Goal: Check status: Check status

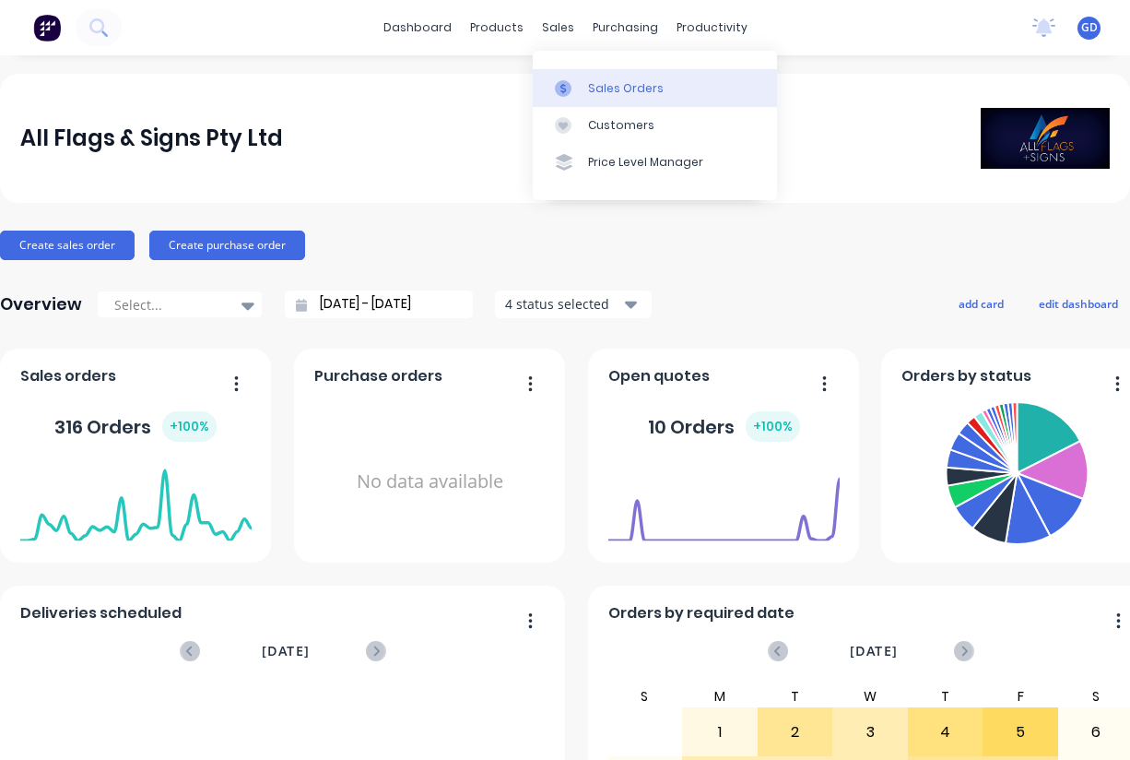
click at [607, 86] on div "Sales Orders" at bounding box center [626, 88] width 76 height 17
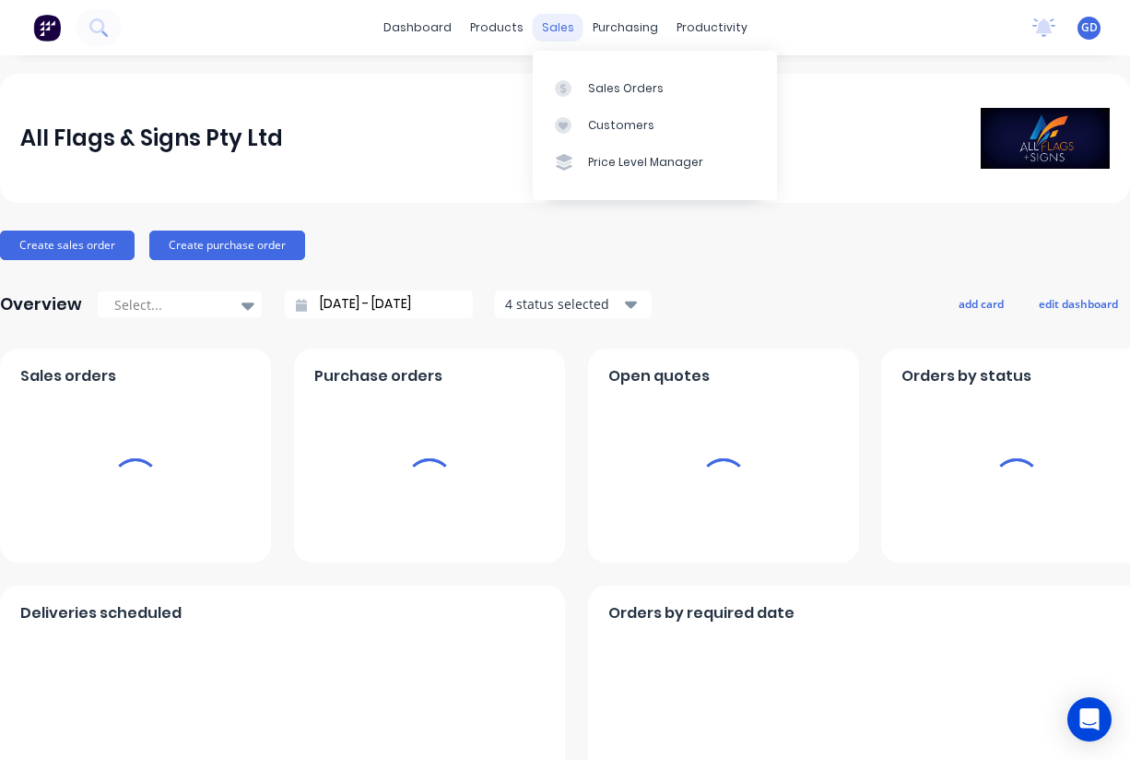
click at [559, 30] on div "sales" at bounding box center [558, 28] width 51 height 28
click at [604, 92] on div "Sales Orders" at bounding box center [626, 88] width 76 height 17
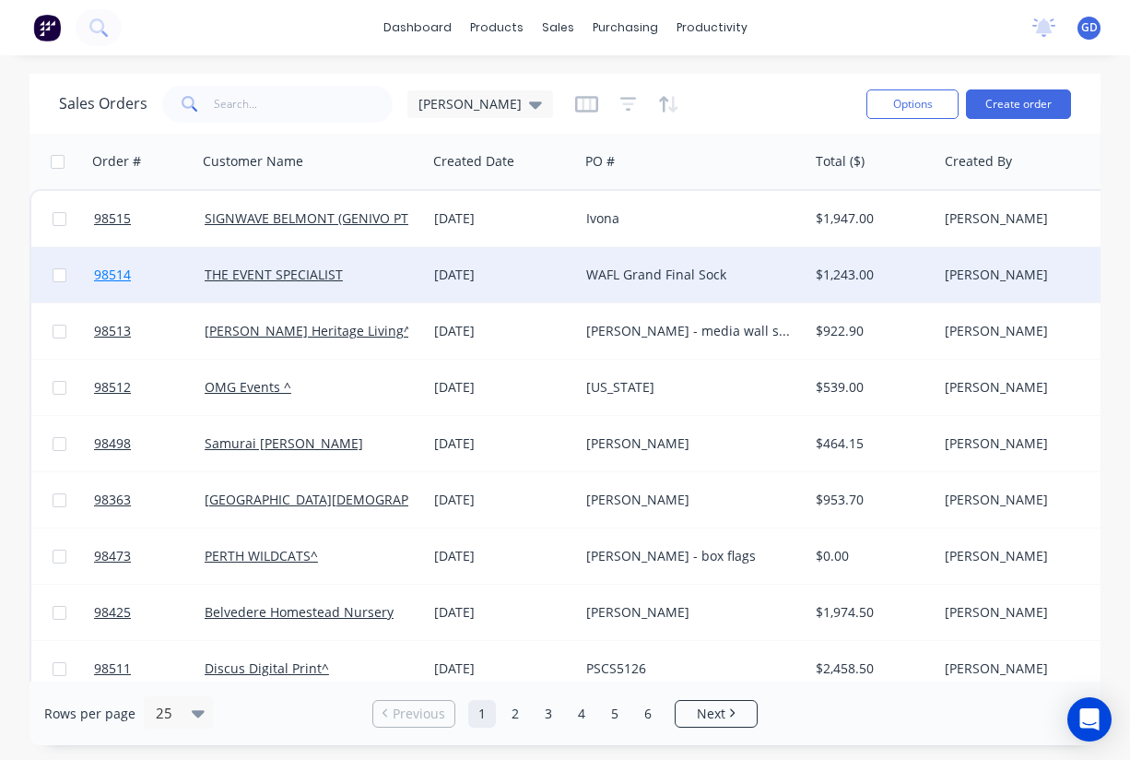
click at [124, 274] on span "98514" at bounding box center [112, 274] width 37 height 18
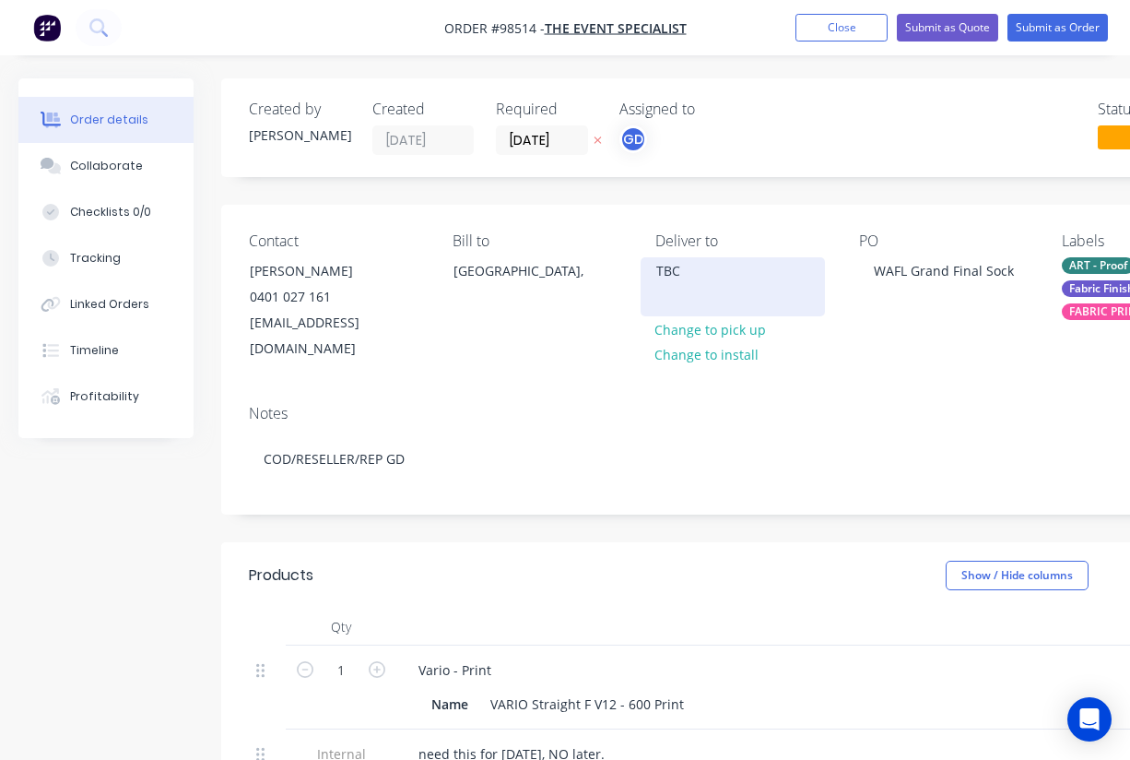
click at [677, 275] on div "TBC" at bounding box center [732, 271] width 153 height 26
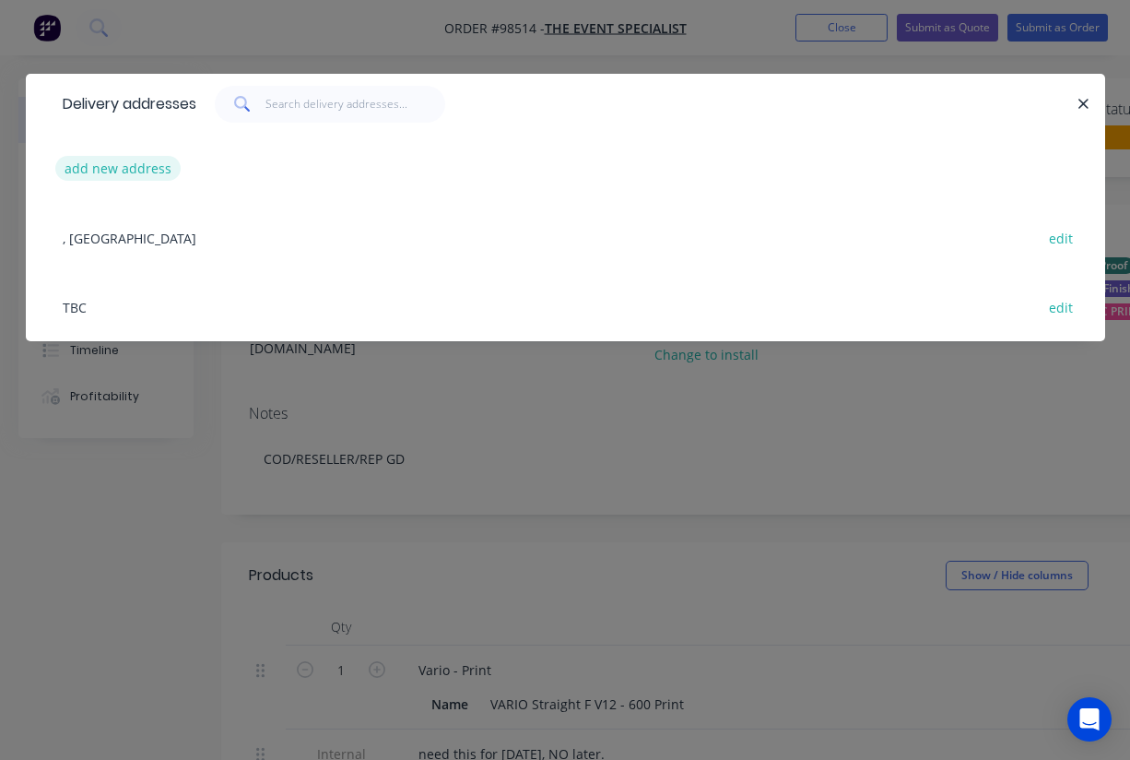
click at [93, 165] on button "add new address" at bounding box center [118, 168] width 126 height 25
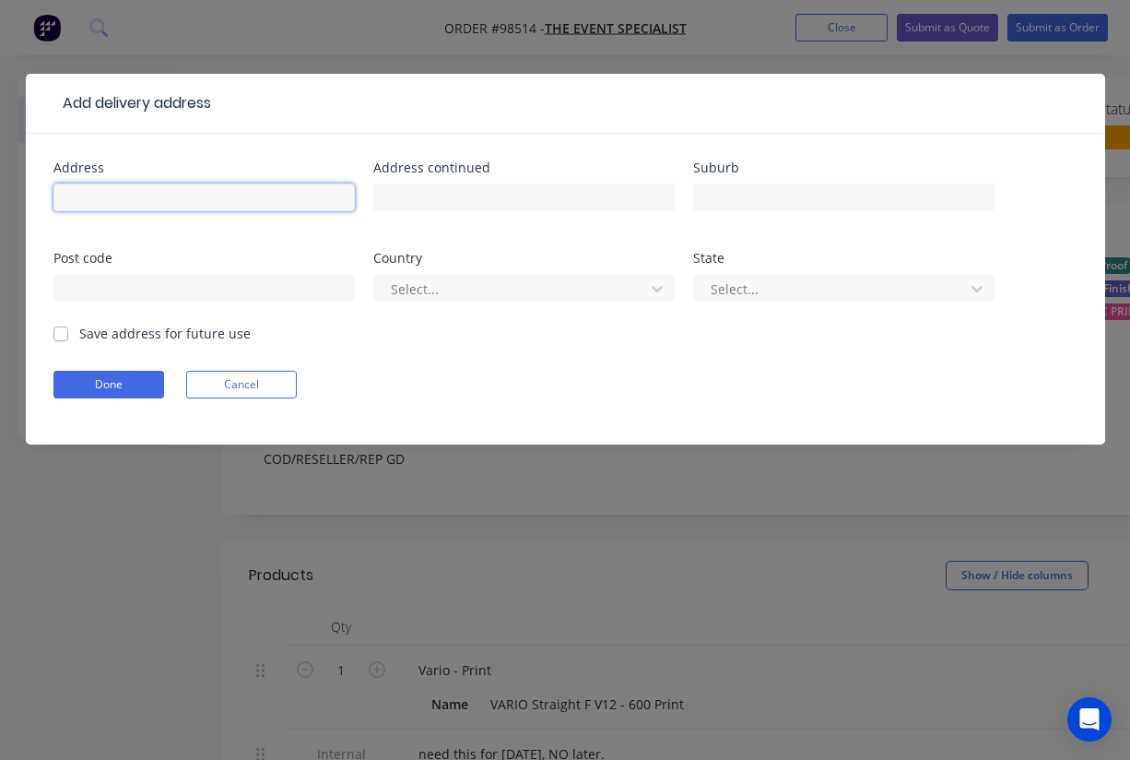
paste input "105 Banksia Terrace Tuart Hill"
click at [63, 196] on input "105 Banksia Terrace Tuart Hill" at bounding box center [203, 197] width 301 height 28
drag, startPoint x: 290, startPoint y: 198, endPoint x: 39, endPoint y: 194, distance: 251.7
click at [26, 194] on div "Address WAFC 105 Banksia Terrace Tuart Hill Address continued Suburb Post code …" at bounding box center [565, 289] width 1079 height 311
type input "WAFC 105 Banksia Terrace Tuart Hill"
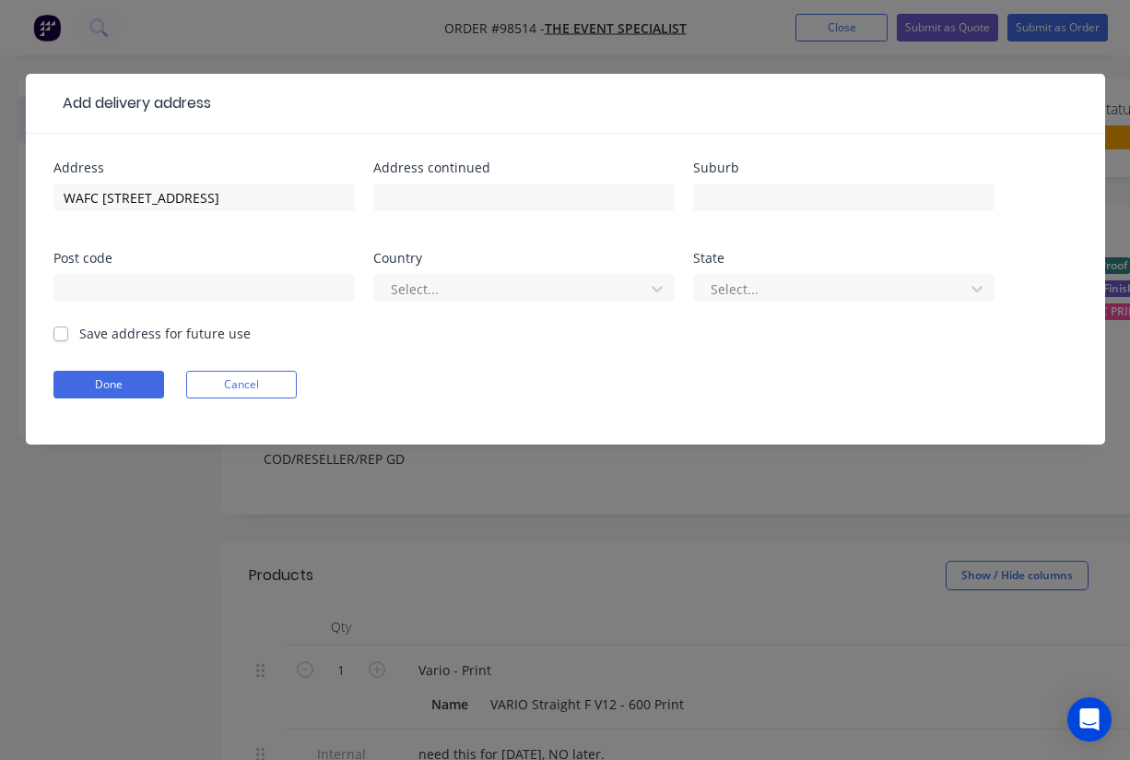
click at [79, 338] on label "Save address for future use" at bounding box center [164, 333] width 171 height 19
click at [59, 338] on input "Save address for future use" at bounding box center [60, 333] width 15 height 18
checkbox input "true"
click at [111, 390] on button "Done" at bounding box center [108, 385] width 111 height 28
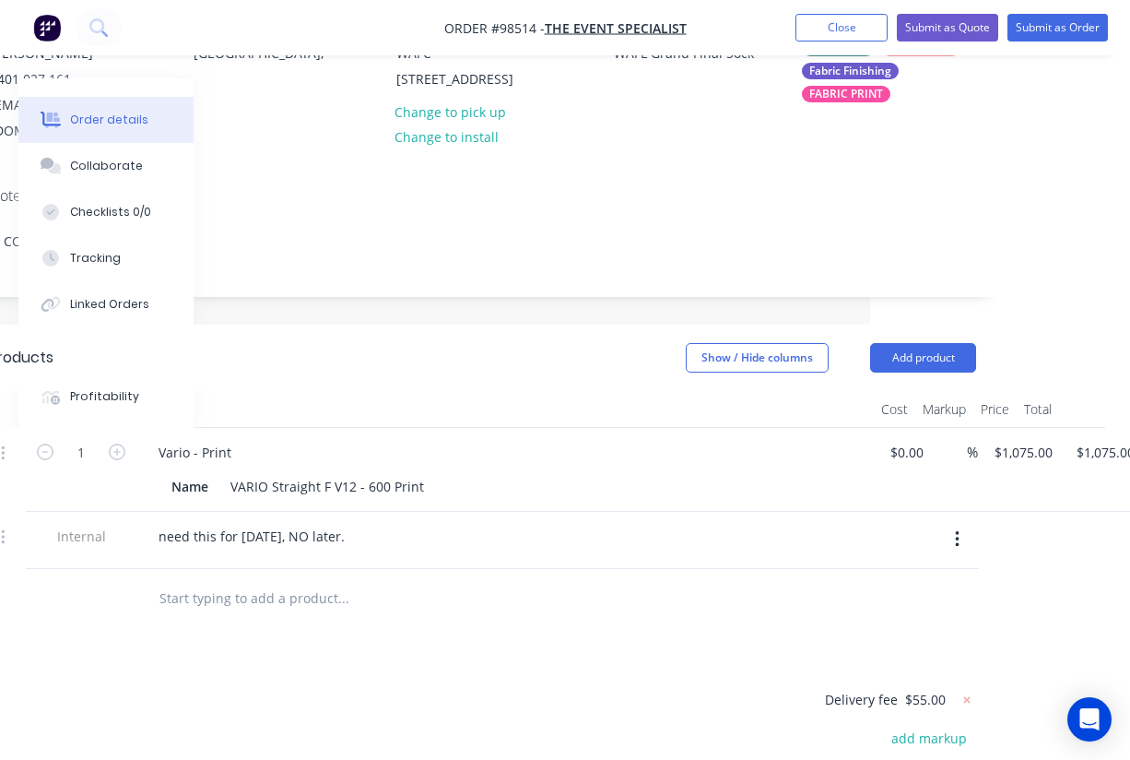
scroll to position [218, 294]
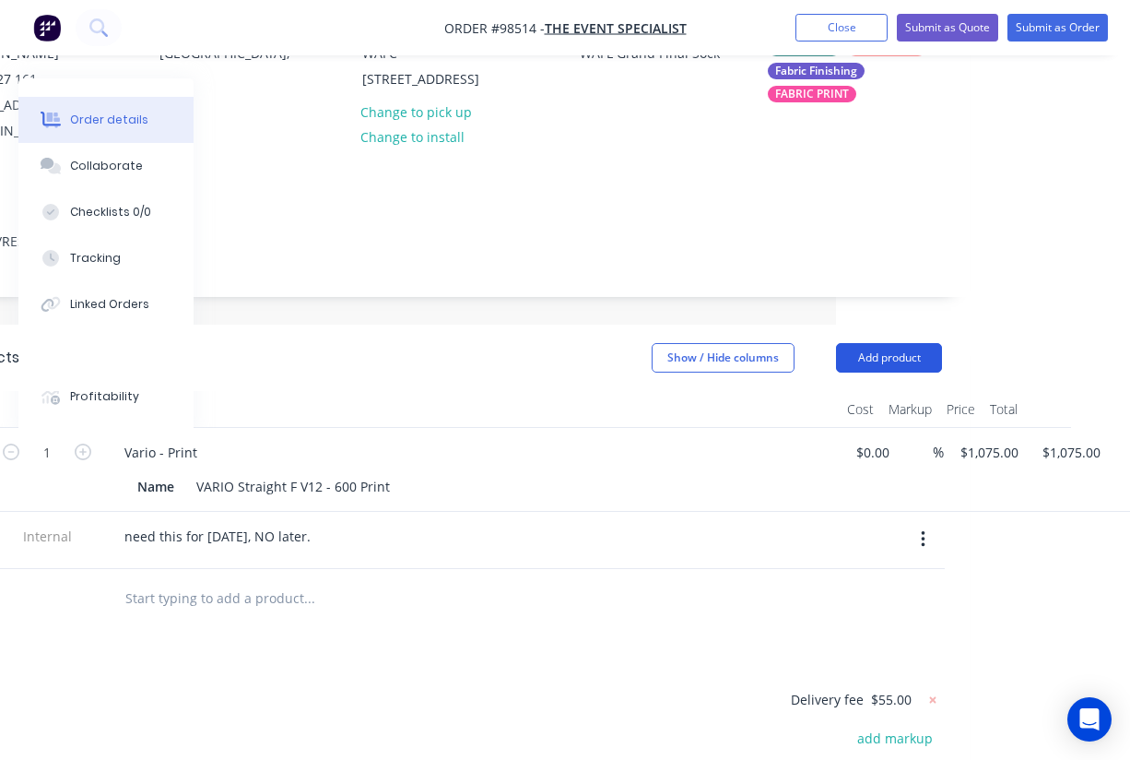
click at [907, 343] on button "Add product" at bounding box center [889, 357] width 106 height 29
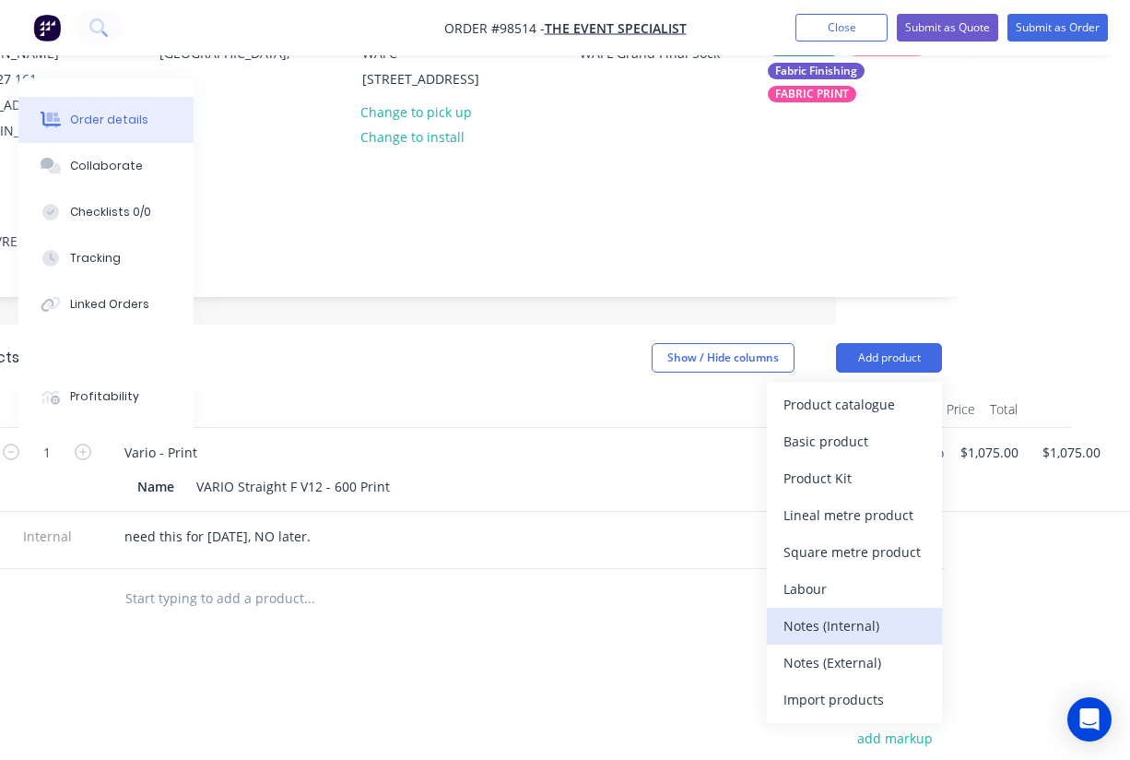
click at [831, 612] on div "Notes (Internal)" at bounding box center [855, 625] width 142 height 27
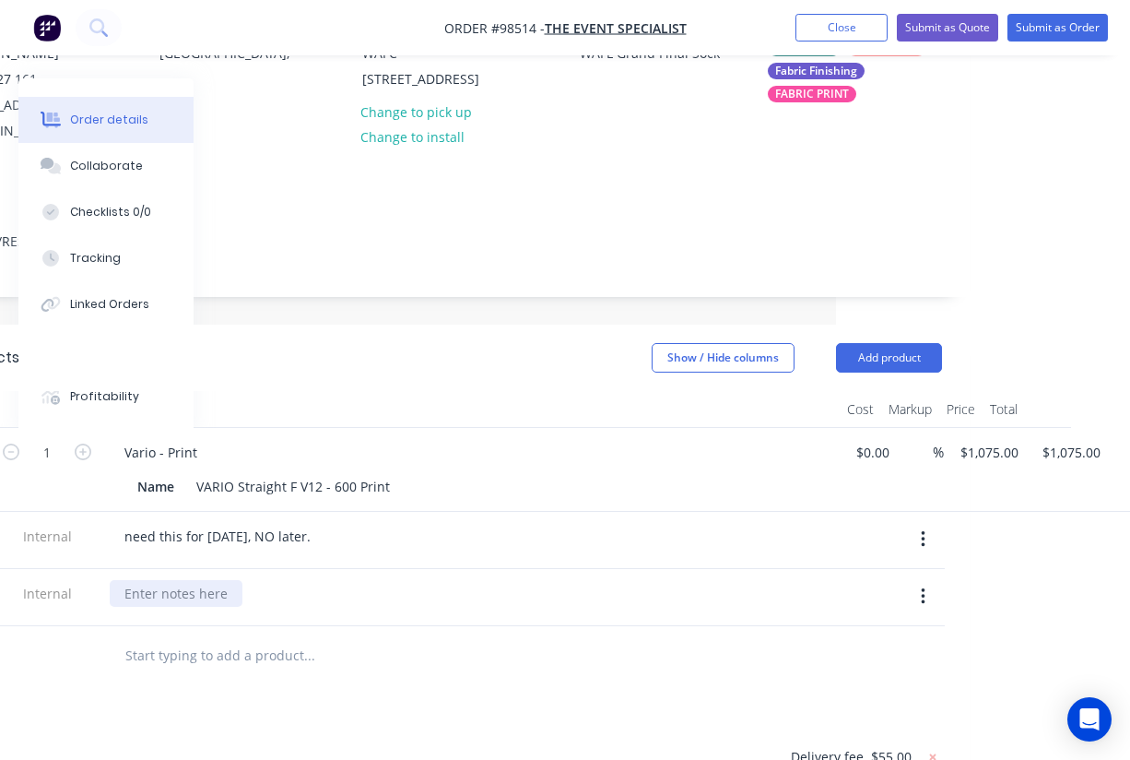
click at [162, 580] on div at bounding box center [176, 593] width 133 height 27
paste div
click at [124, 580] on div "WAFC 105 Banksia Terrace Tuart Hill" at bounding box center [202, 593] width 185 height 27
click at [358, 580] on div "Deliver to WAFC 105 Banksia Terrace Tuart Hill" at bounding box center [234, 593] width 248 height 27
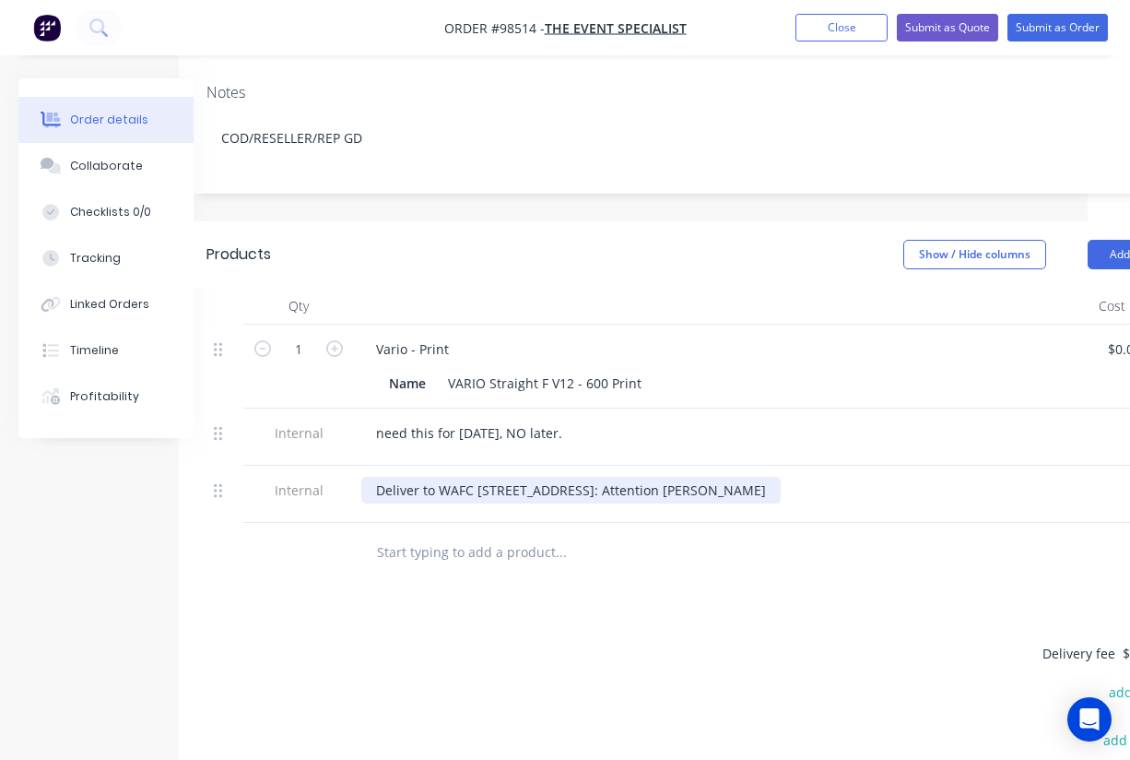
scroll to position [349, 43]
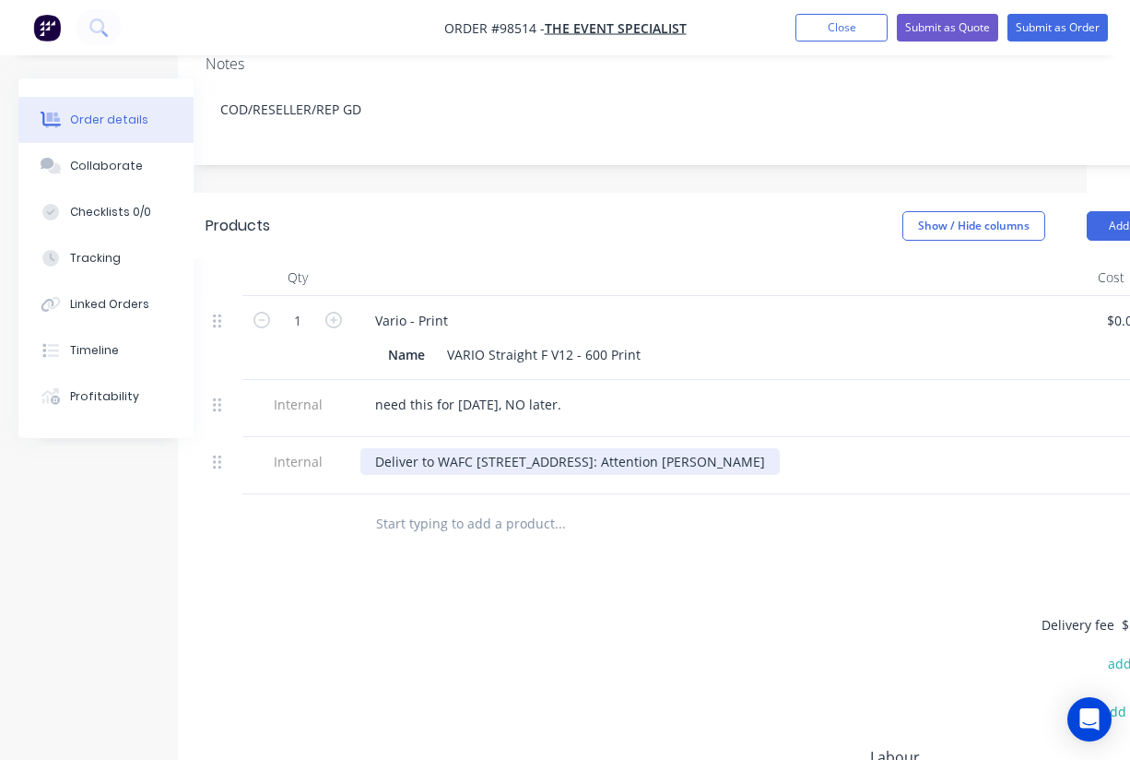
click at [780, 448] on div "Deliver to WAFC 105 Banksia Terrace Tuart Hill: Attention Hayley Hinchcliffe" at bounding box center [569, 461] width 419 height 27
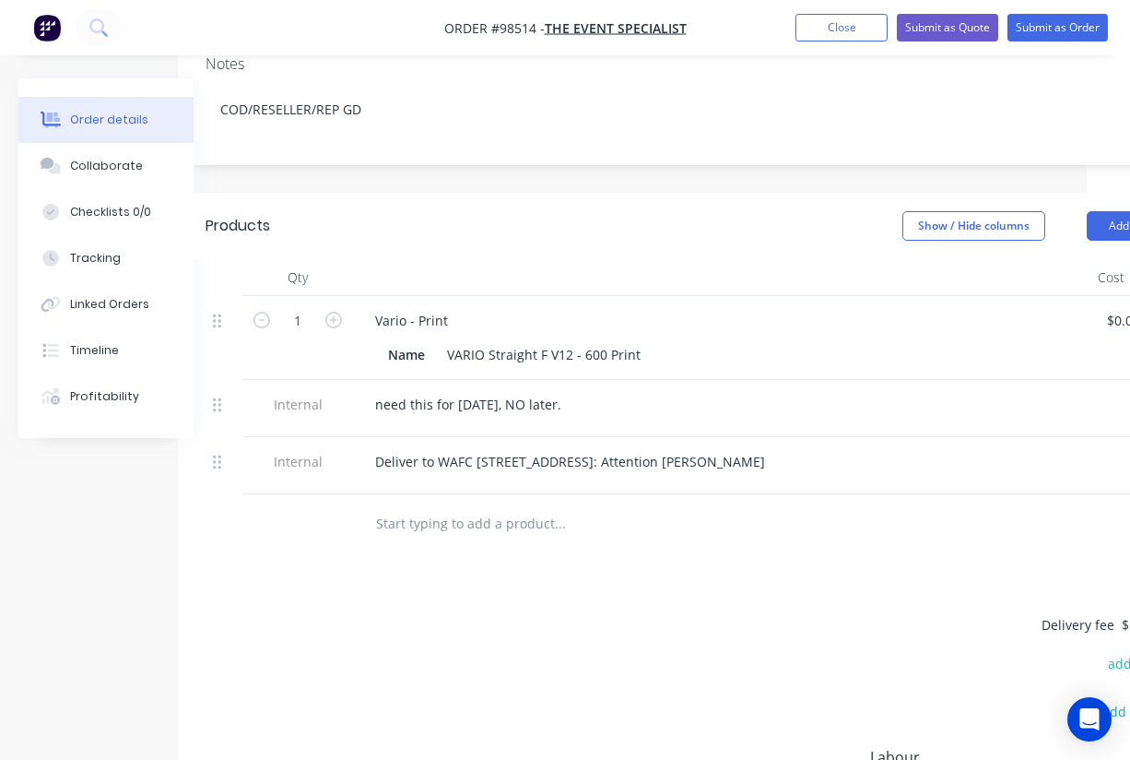
click at [783, 505] on div at bounding box center [636, 523] width 553 height 37
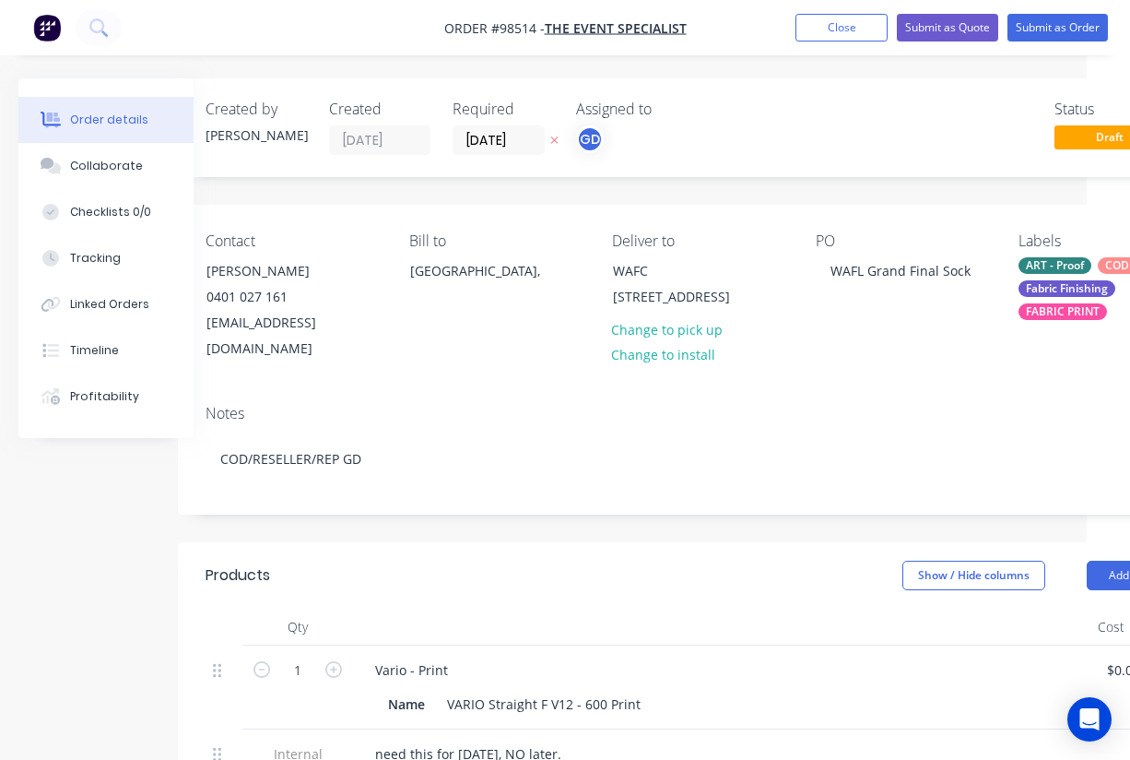
click at [654, 608] on div at bounding box center [721, 626] width 737 height 37
click at [841, 29] on button "Close" at bounding box center [841, 28] width 92 height 28
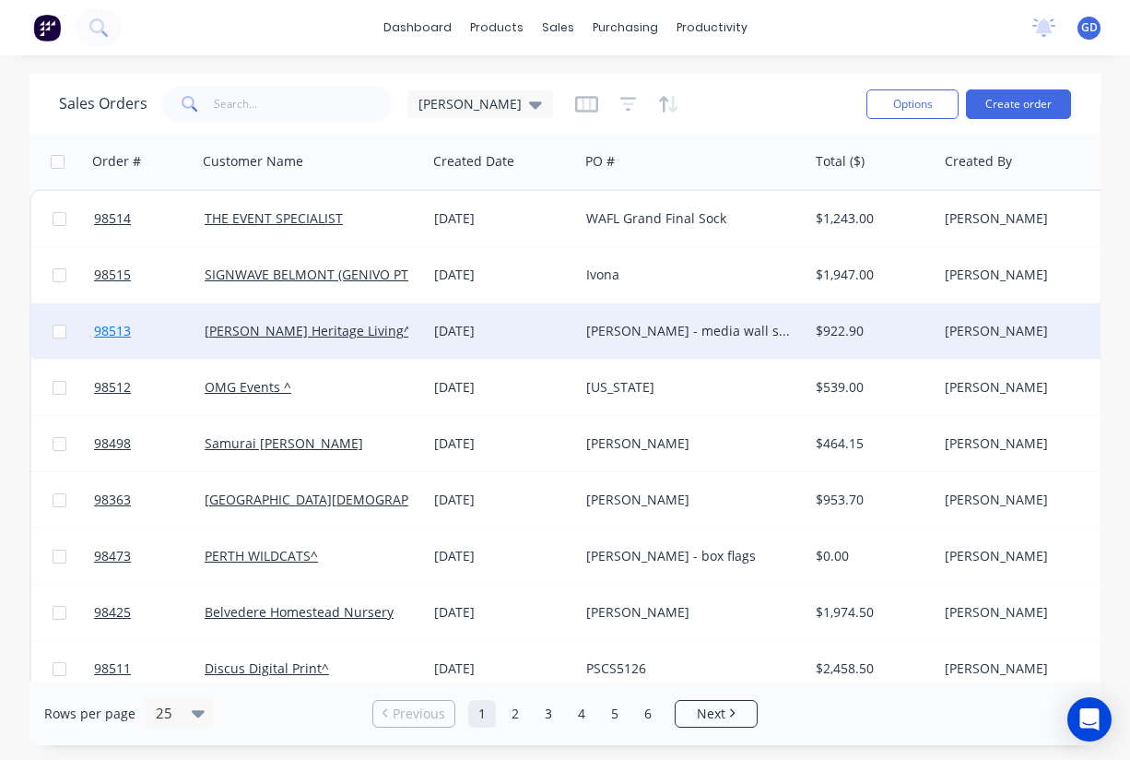
click at [118, 327] on span "98513" at bounding box center [112, 331] width 37 height 18
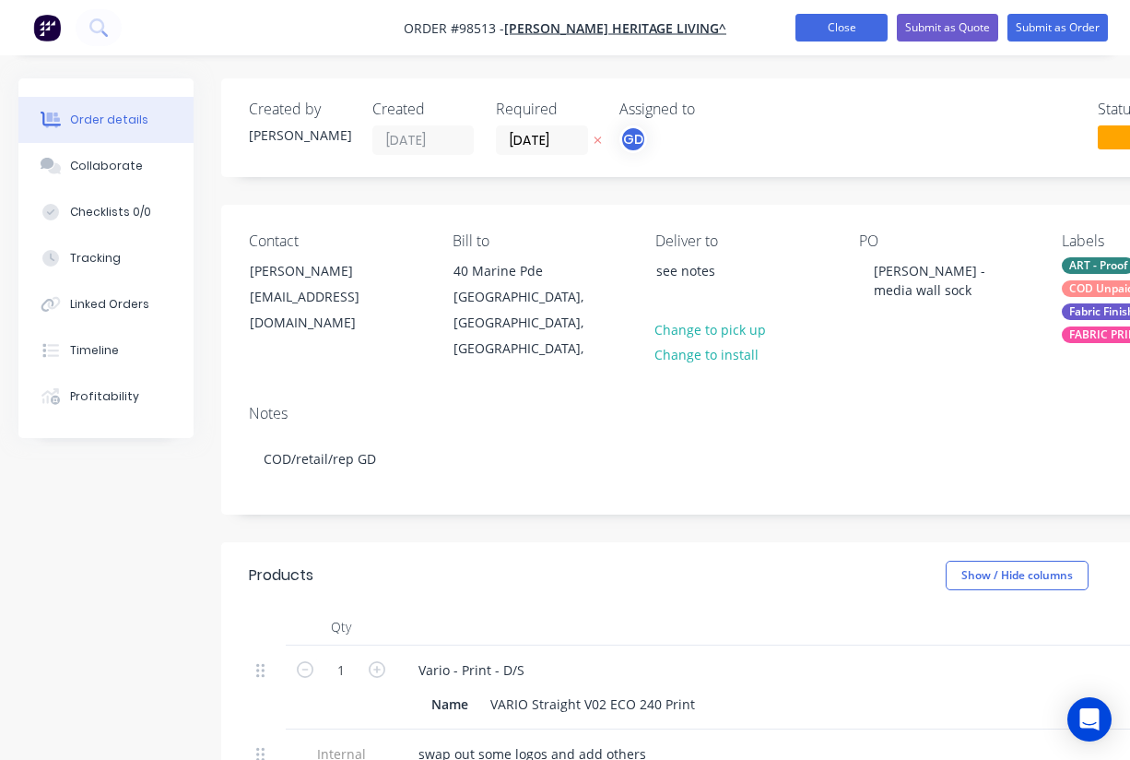
click at [817, 24] on button "Close" at bounding box center [841, 28] width 92 height 28
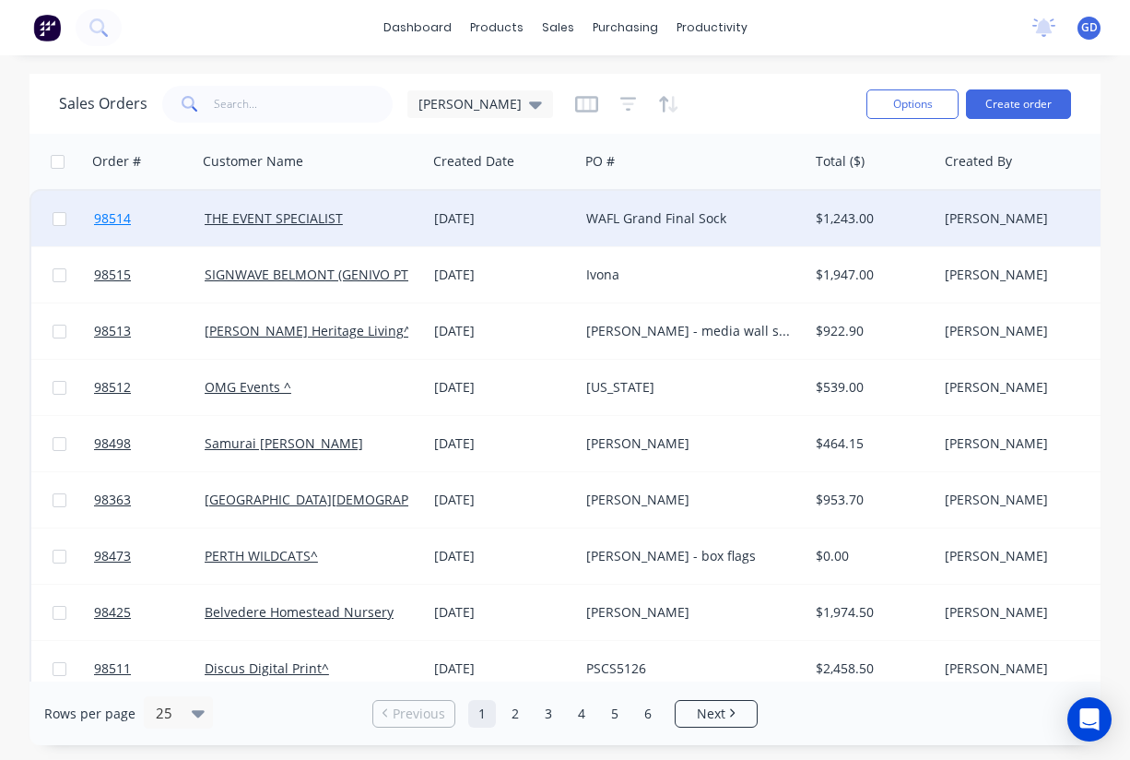
click at [111, 217] on span "98514" at bounding box center [112, 218] width 37 height 18
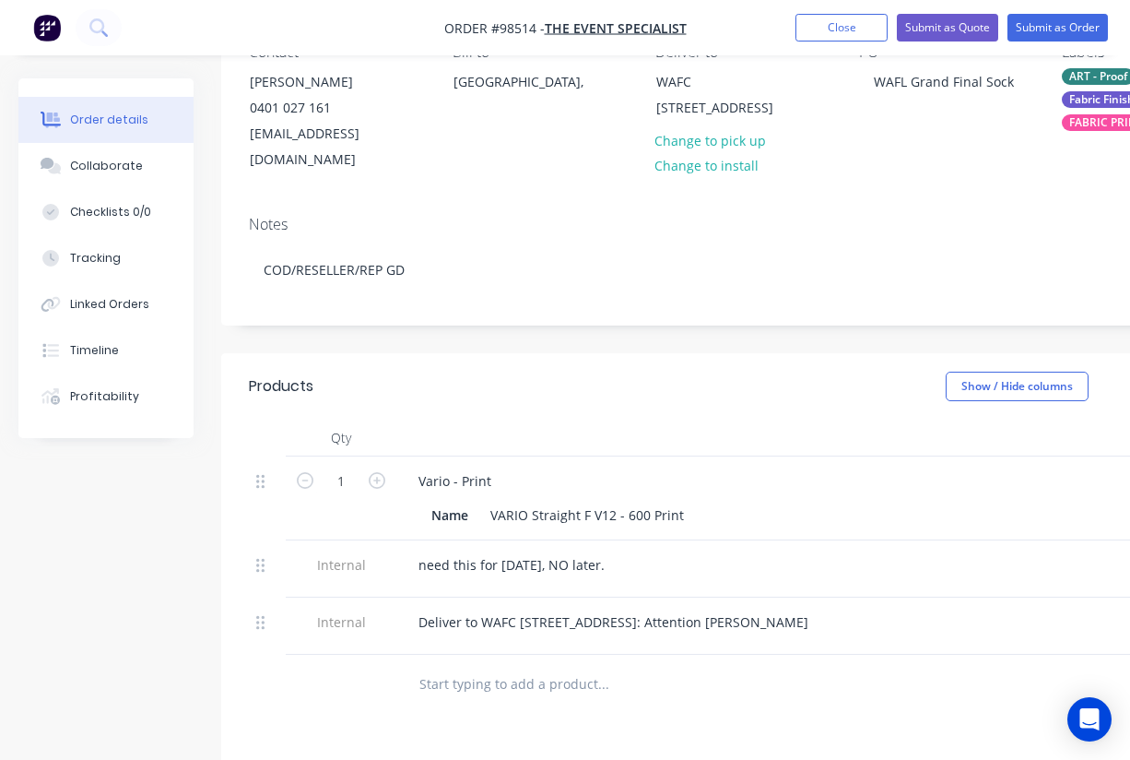
scroll to position [191, 0]
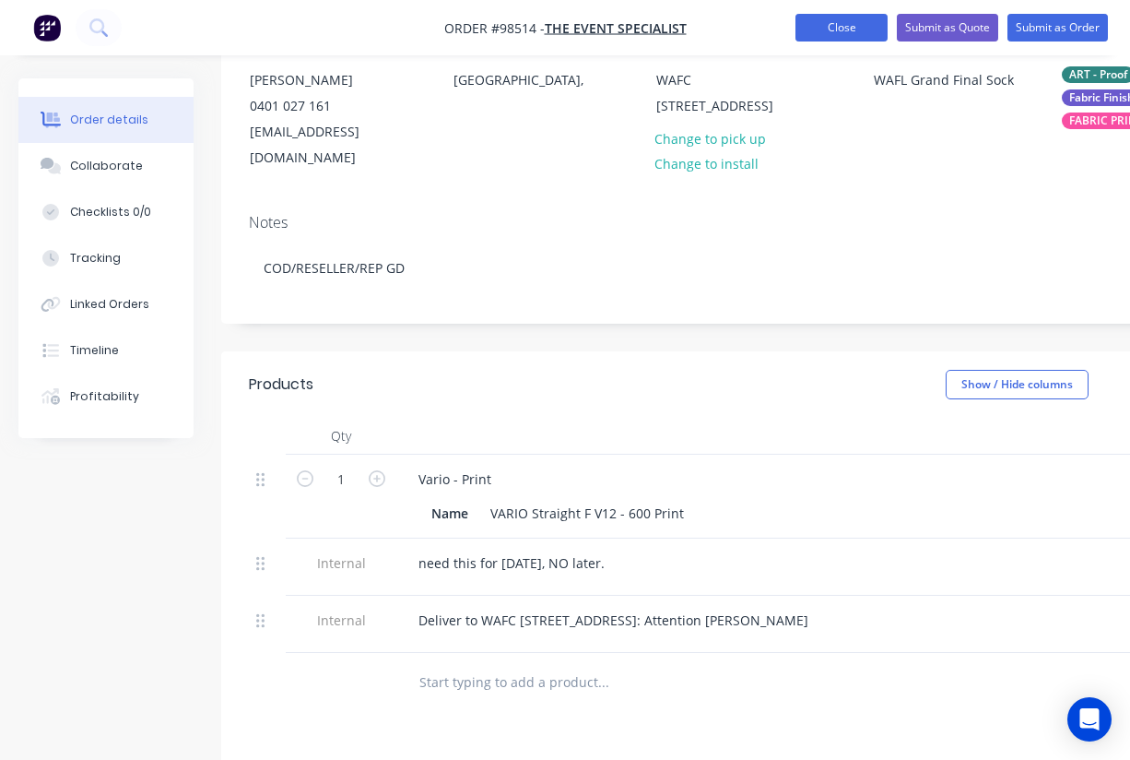
click at [841, 29] on button "Close" at bounding box center [841, 28] width 92 height 28
